Goal: Check status: Check status

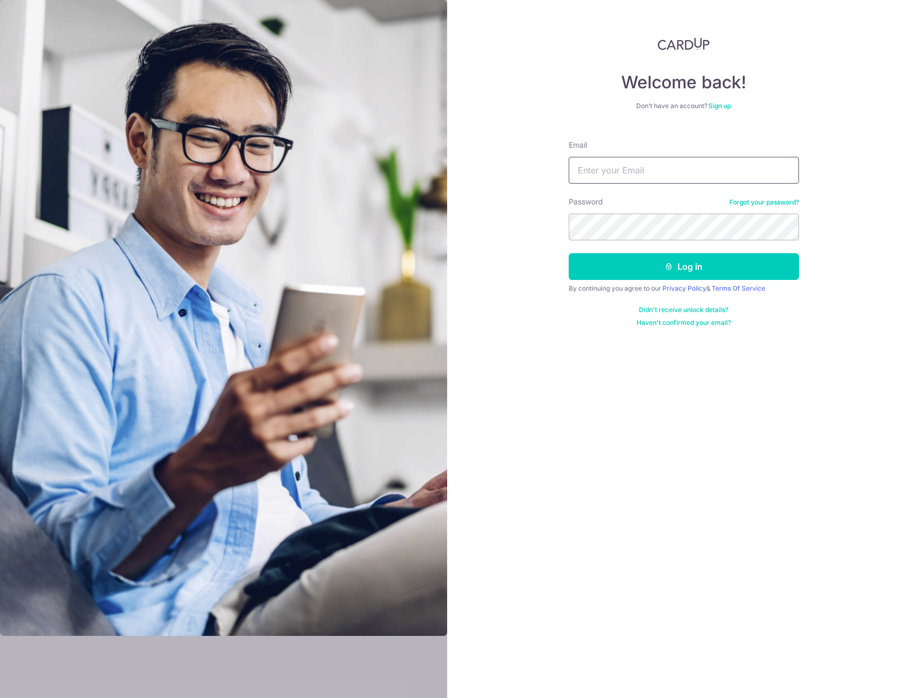
click at [631, 167] on input "Email" at bounding box center [684, 170] width 230 height 27
type input "[EMAIL_ADDRESS][DOMAIN_NAME]"
click at [569, 253] on button "Log in" at bounding box center [684, 266] width 230 height 27
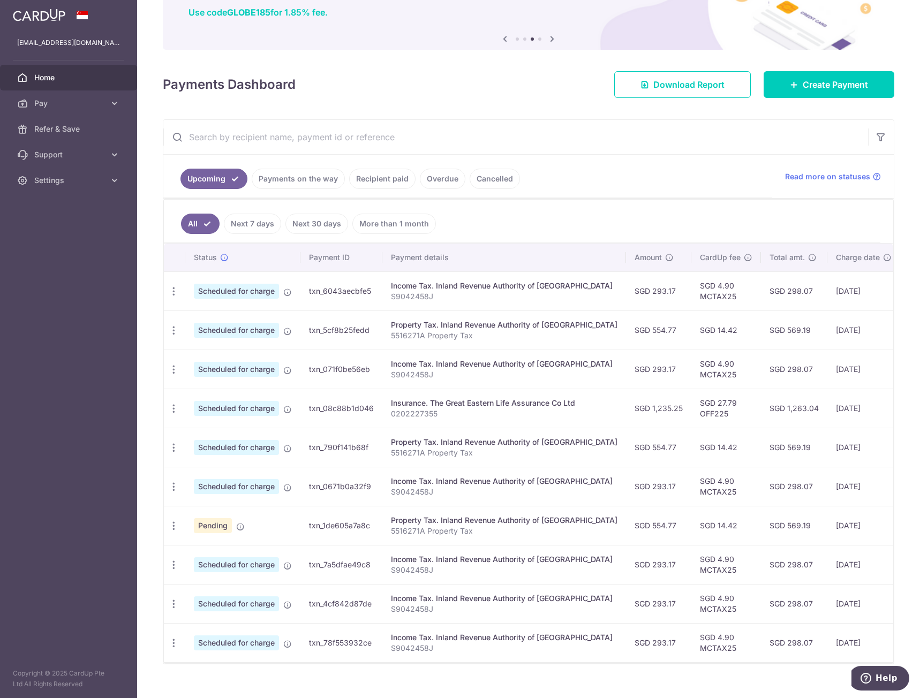
scroll to position [109, 0]
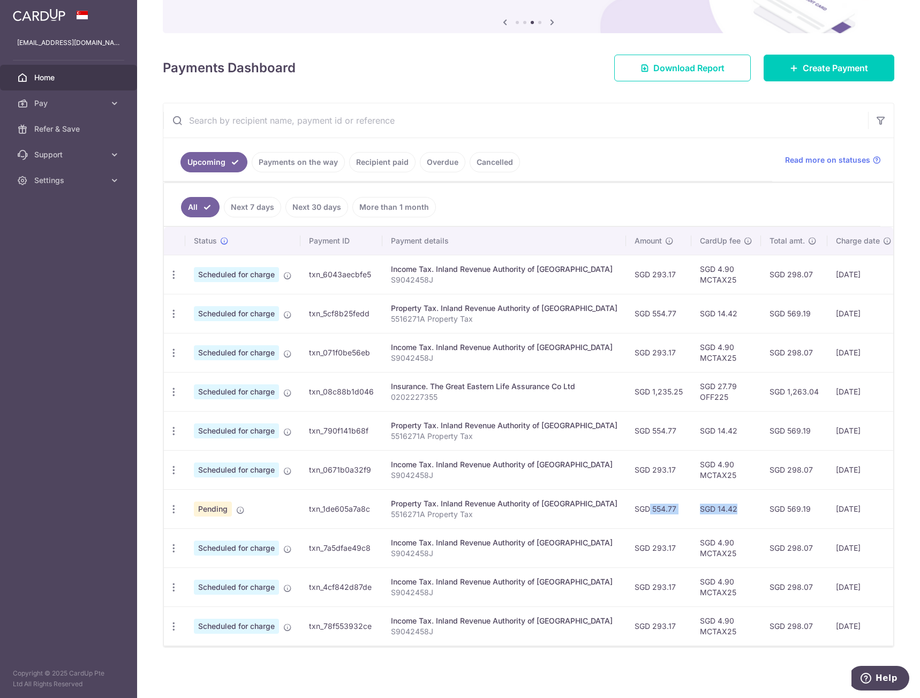
drag, startPoint x: 595, startPoint y: 504, endPoint x: 698, endPoint y: 498, distance: 103.0
click at [692, 498] on tr "Update payment Cancel payment Pending txn_1de605a7a8c Property Tax. Inland Reve…" at bounding box center [603, 508] width 879 height 39
click at [699, 498] on td "SGD 14.42" at bounding box center [726, 508] width 70 height 39
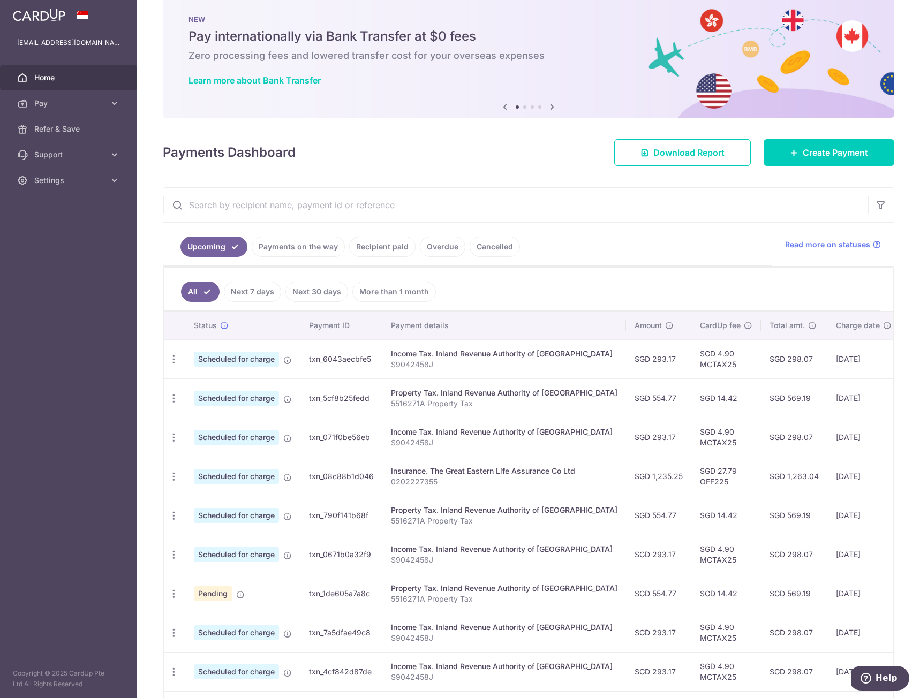
scroll to position [0, 0]
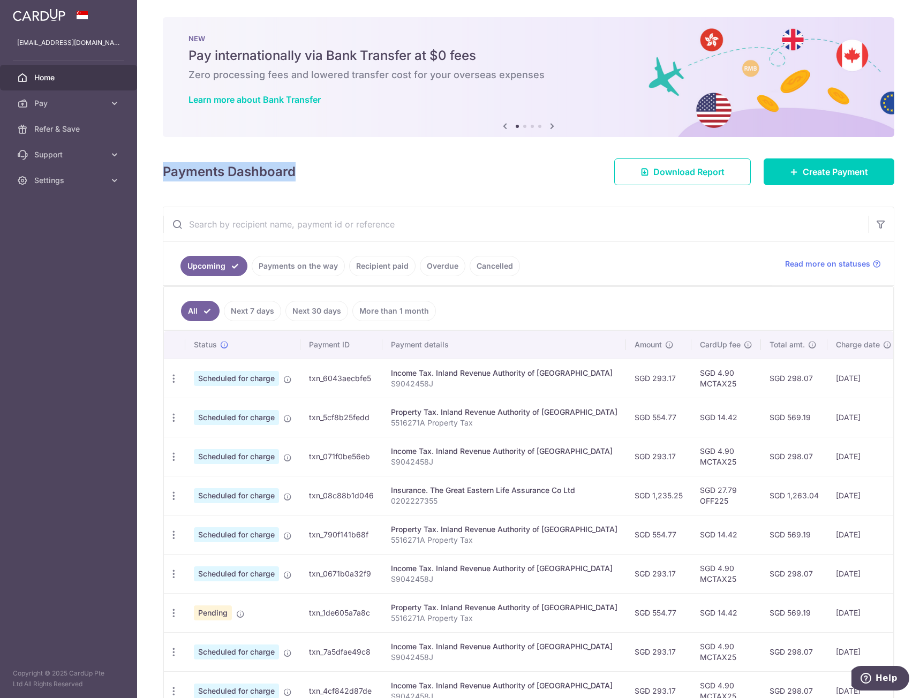
drag, startPoint x: 157, startPoint y: 167, endPoint x: 378, endPoint y: 167, distance: 220.6
click at [368, 167] on div "× Pause Schedule Pause all future payments in this series Pause just this one p…" at bounding box center [528, 349] width 783 height 698
click at [378, 167] on div "Payments Dashboard Download Report Create Payment" at bounding box center [528, 169] width 731 height 31
